Goal: Information Seeking & Learning: Learn about a topic

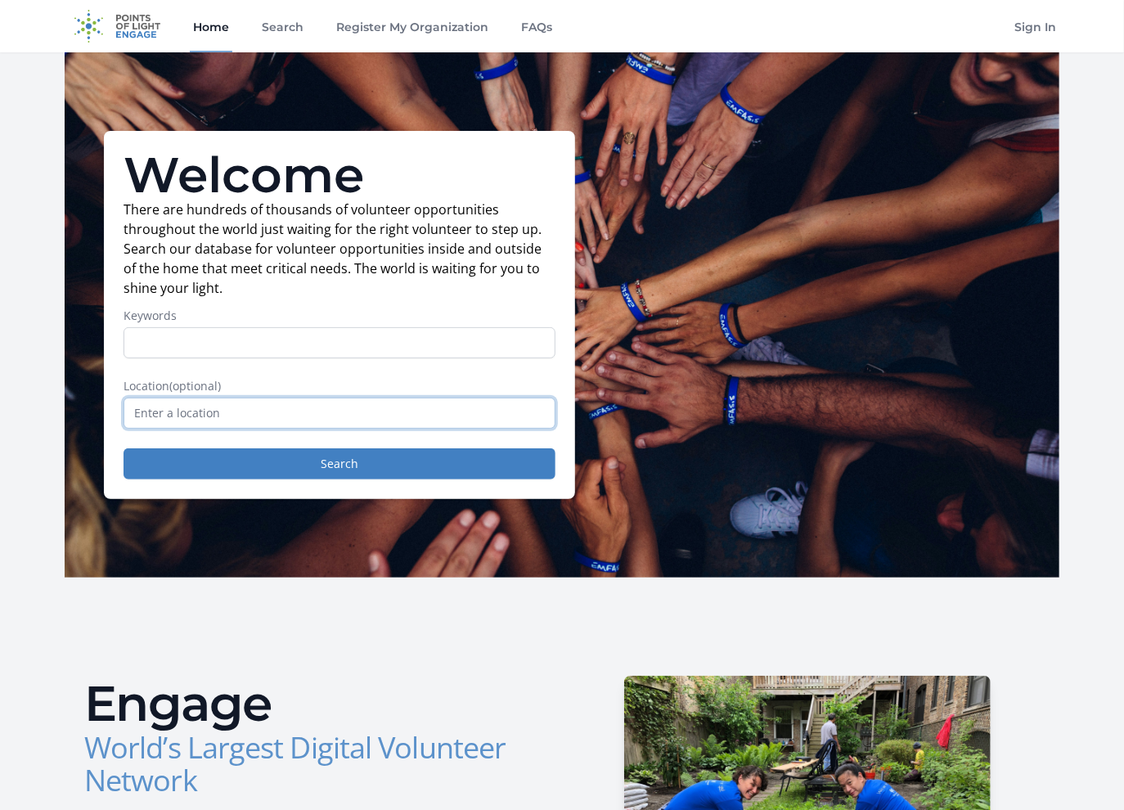
click at [262, 406] on input "text" at bounding box center [339, 412] width 432 height 31
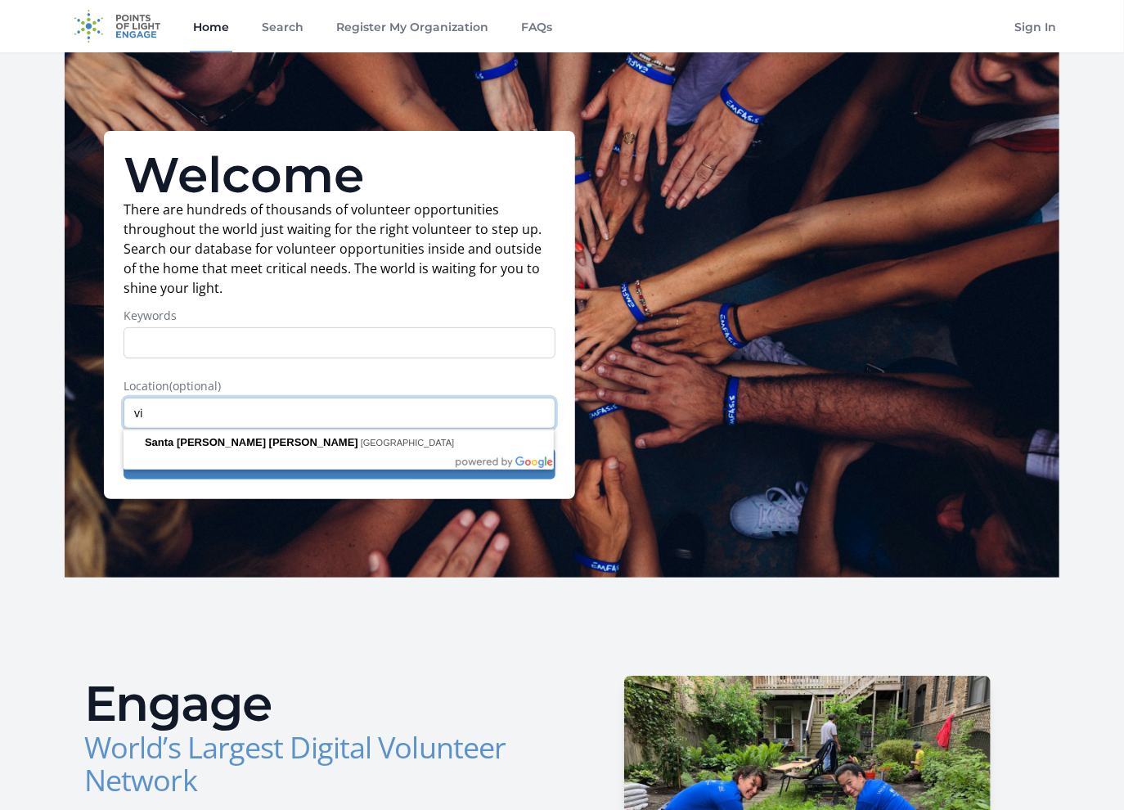
type input "v"
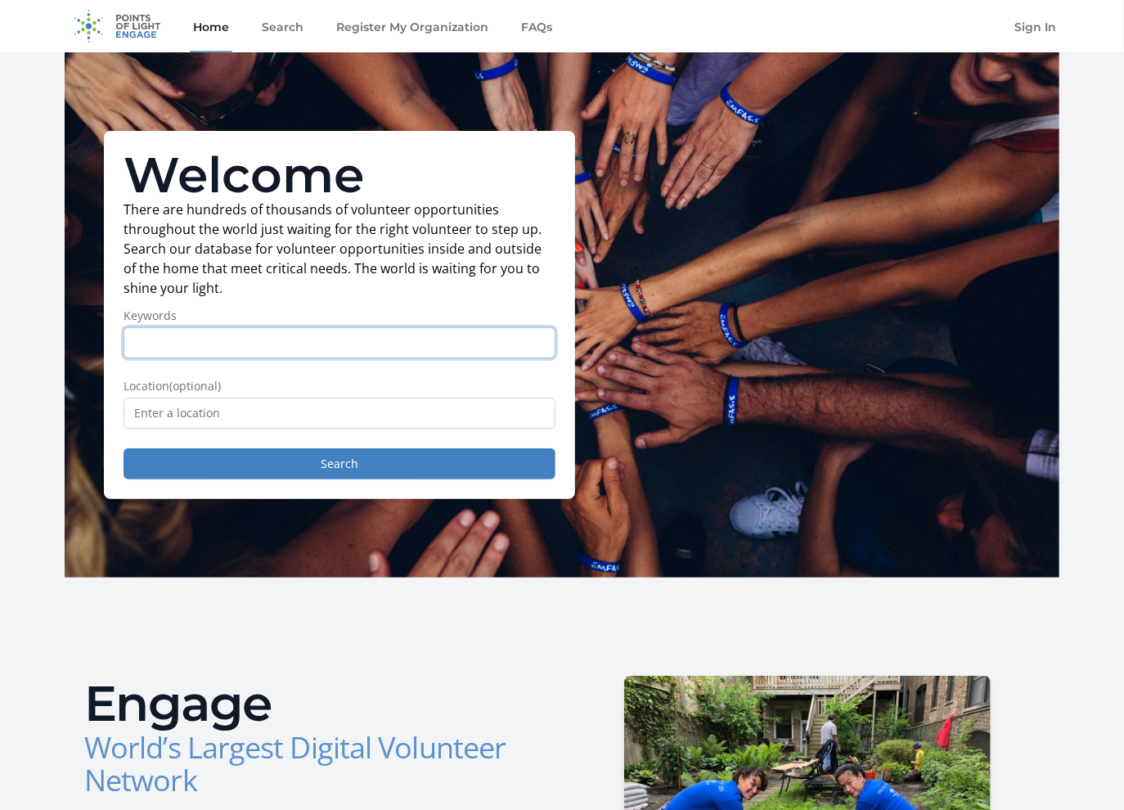
click at [294, 333] on input "Keywords" at bounding box center [339, 342] width 432 height 31
type input "remote"
click at [123, 448] on button "Search" at bounding box center [339, 463] width 432 height 31
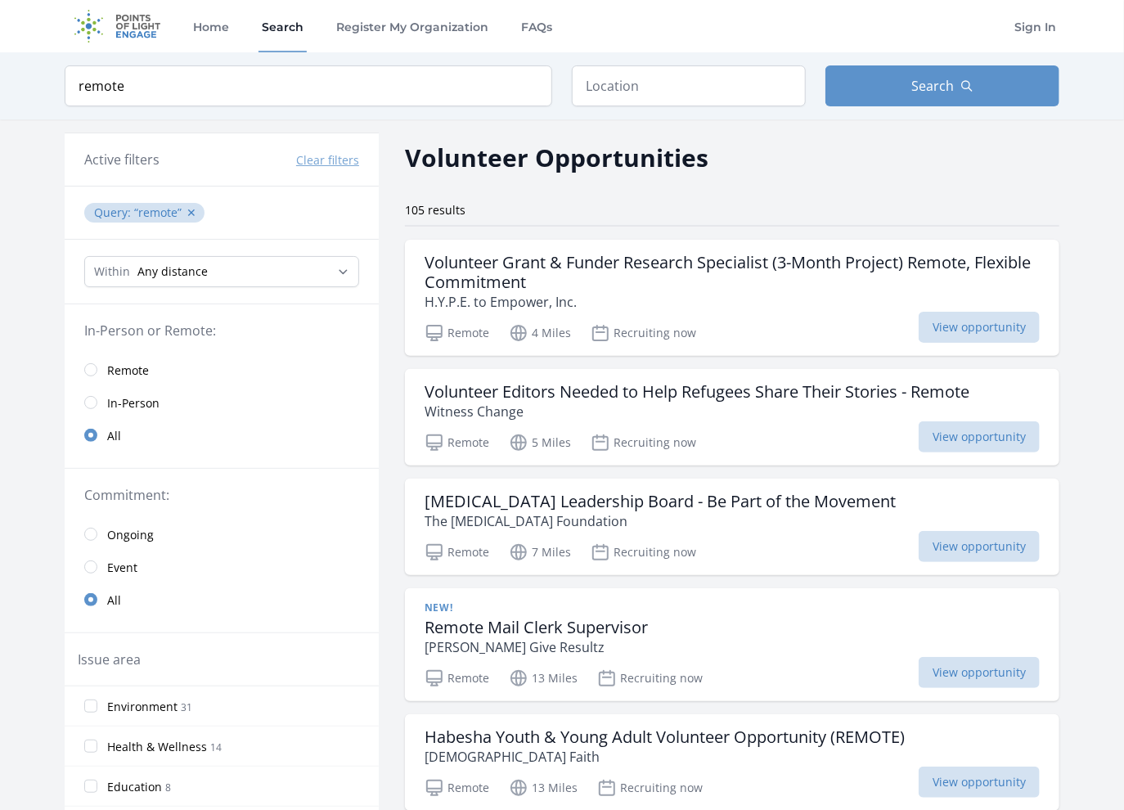
click at [117, 365] on span "Remote" at bounding box center [128, 370] width 42 height 16
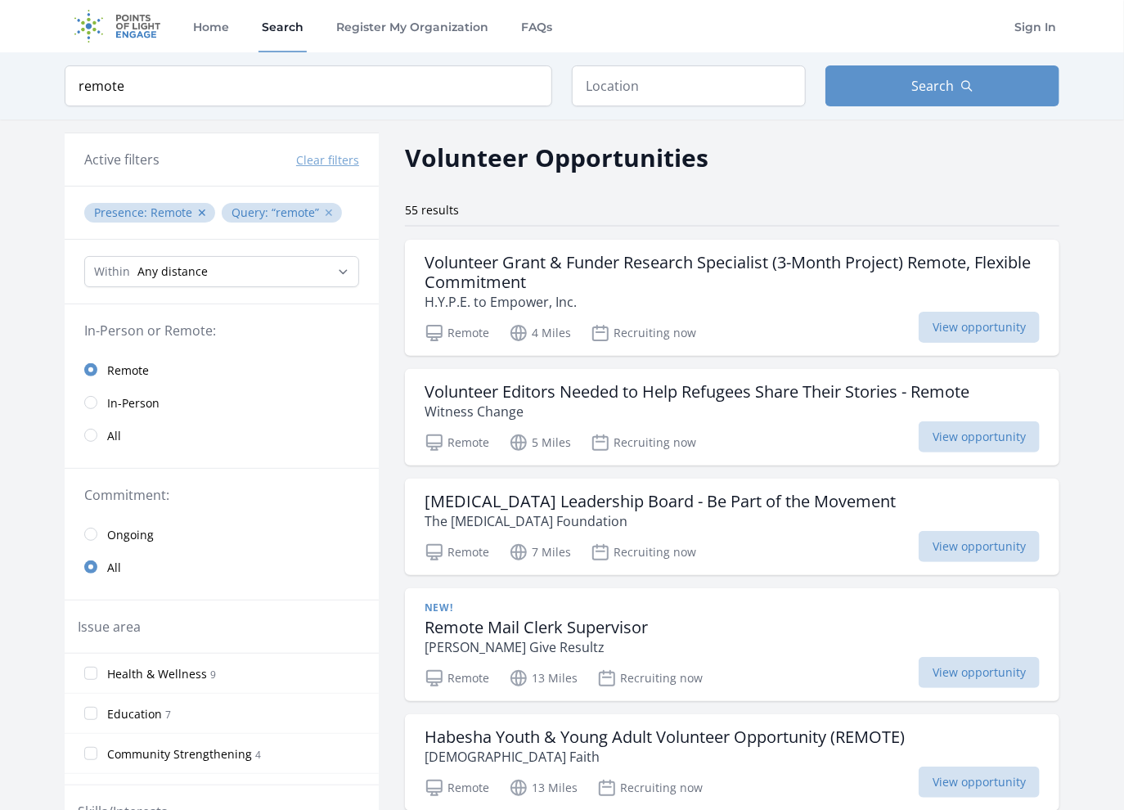
click at [329, 208] on button "✕" at bounding box center [329, 212] width 10 height 16
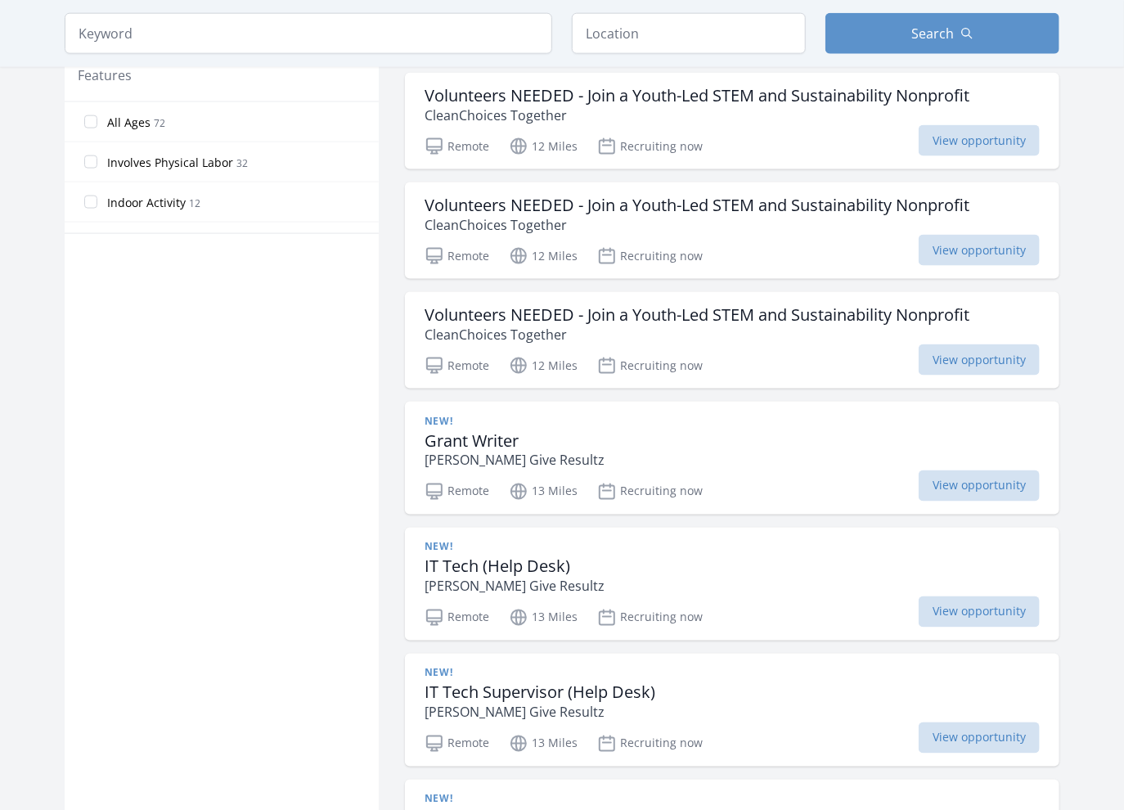
scroll to position [1090, 0]
